Goal: Navigation & Orientation: Find specific page/section

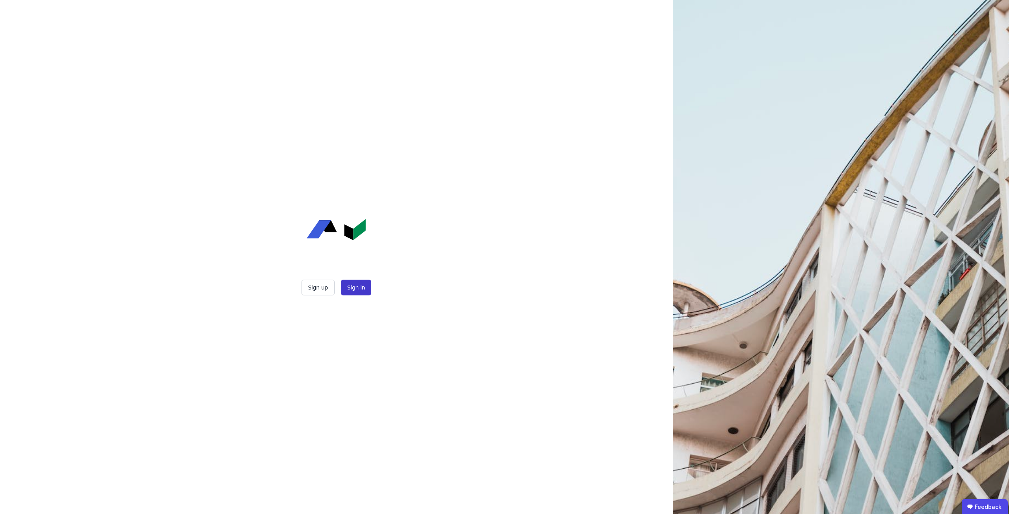
click at [354, 287] on button "Sign in" at bounding box center [356, 288] width 30 height 16
